Goal: Navigation & Orientation: Find specific page/section

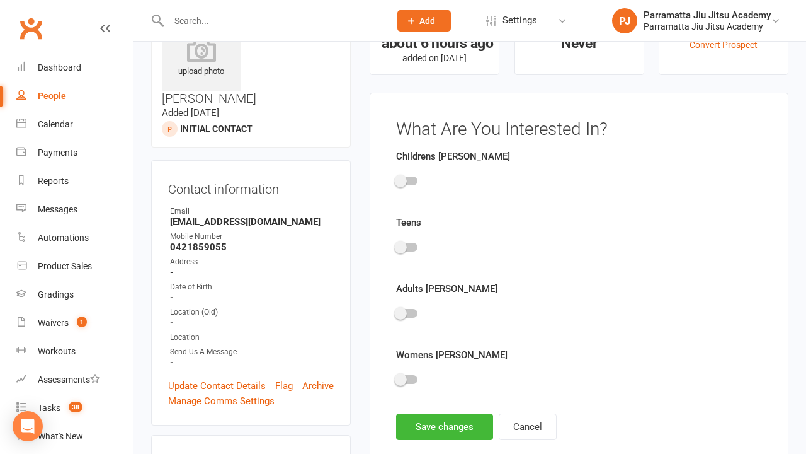
scroll to position [87, 0]
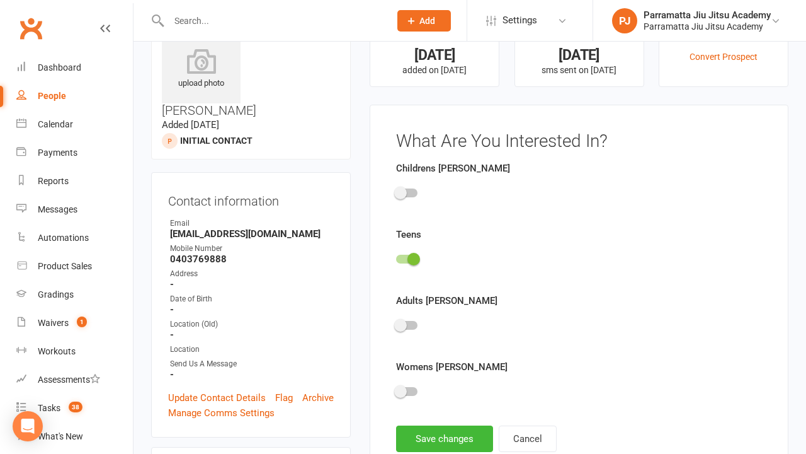
scroll to position [87, 0]
